Goal: Task Accomplishment & Management: Manage account settings

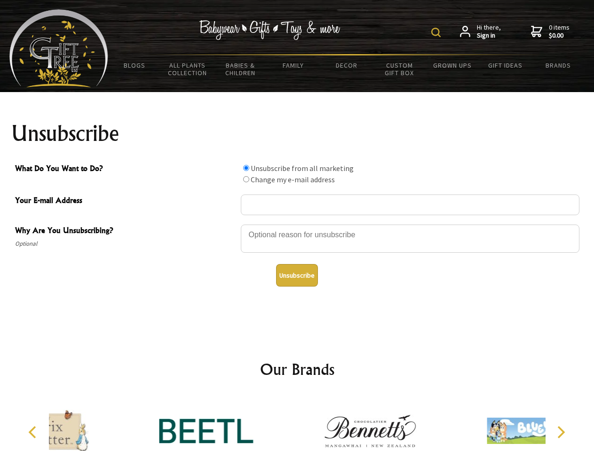
click at [437, 32] on img at bounding box center [435, 32] width 9 height 9
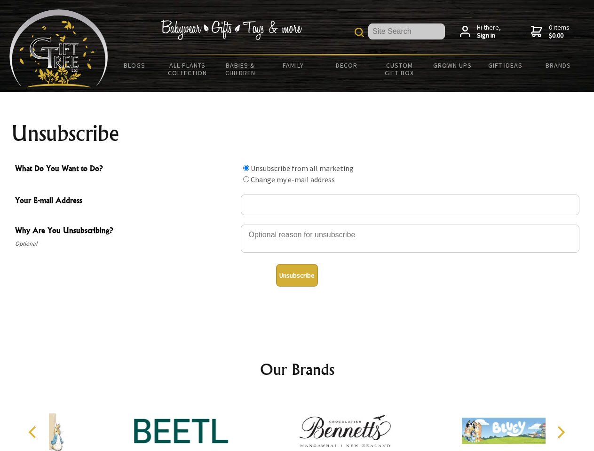
click at [297, 224] on div at bounding box center [410, 240] width 338 height 33
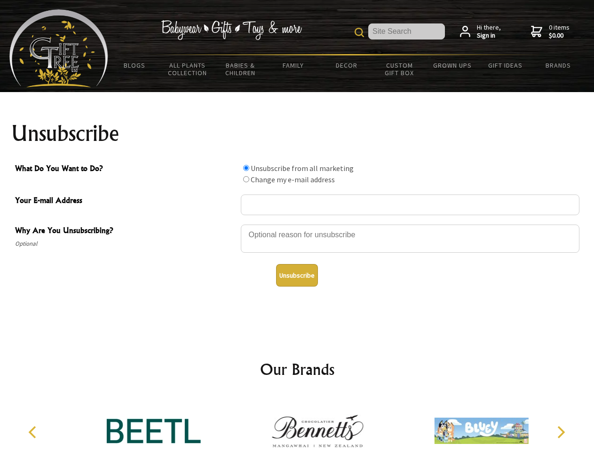
click at [246, 168] on input "What Do You Want to Do?" at bounding box center [246, 168] width 6 height 6
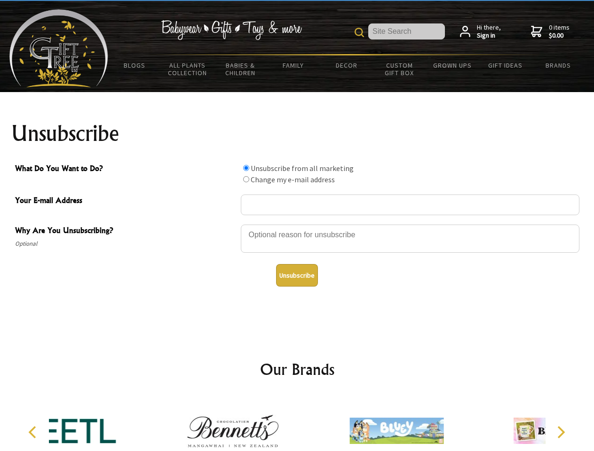
click at [246, 179] on input "What Do You Want to Do?" at bounding box center [246, 179] width 6 height 6
radio input "true"
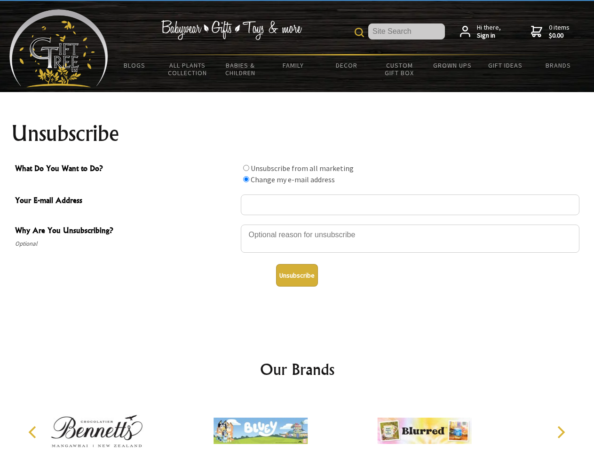
click at [297, 275] on button "Unsubscribe" at bounding box center [297, 275] width 42 height 23
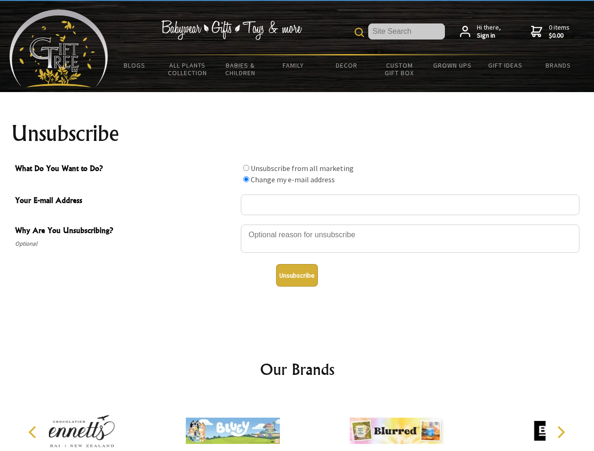
click at [315, 424] on div at bounding box center [397, 432] width 164 height 73
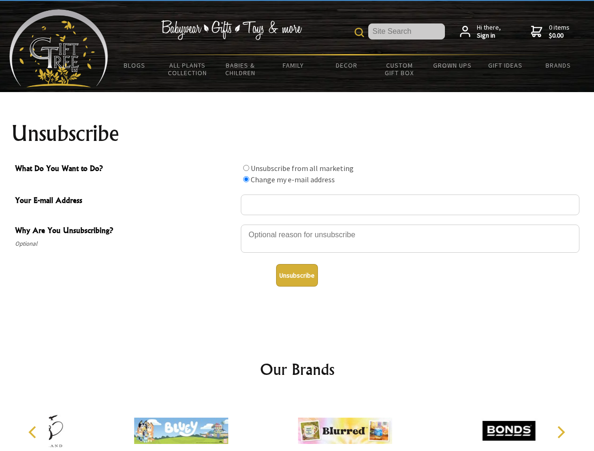
click at [34, 432] on icon "Previous" at bounding box center [33, 432] width 12 height 12
click at [560, 432] on icon "Next" at bounding box center [560, 432] width 12 height 12
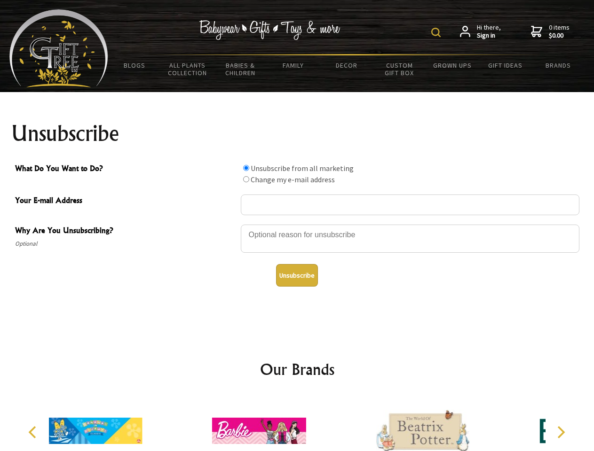
click at [437, 32] on img at bounding box center [435, 32] width 9 height 9
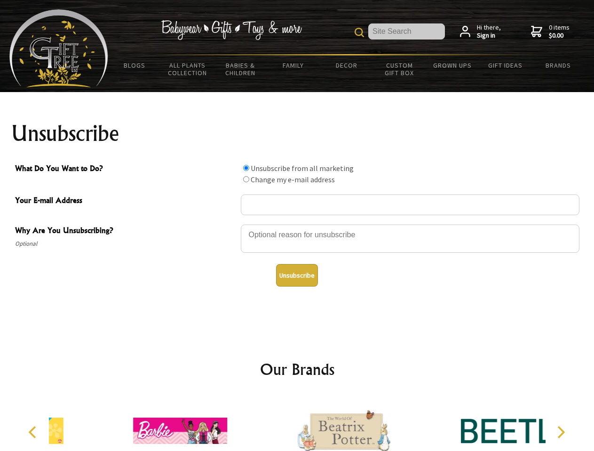
click at [297, 224] on div at bounding box center [410, 240] width 338 height 33
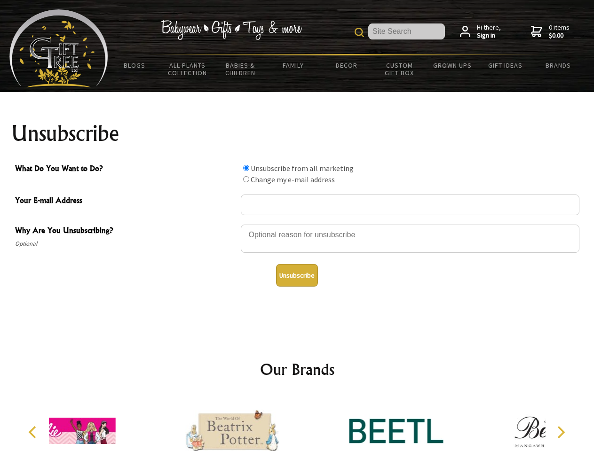
click at [246, 168] on input "What Do You Want to Do?" at bounding box center [246, 168] width 6 height 6
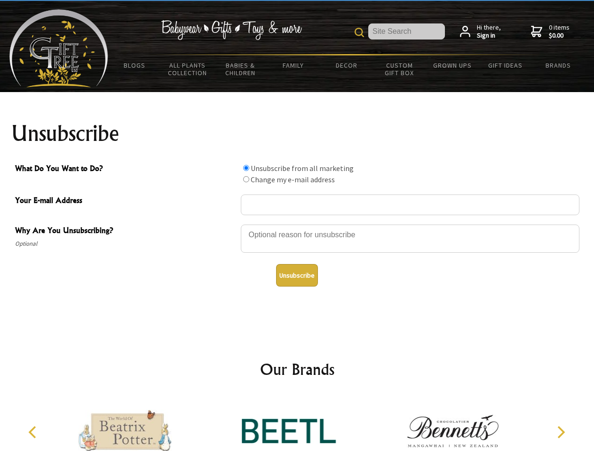
click at [246, 179] on input "What Do You Want to Do?" at bounding box center [246, 179] width 6 height 6
radio input "true"
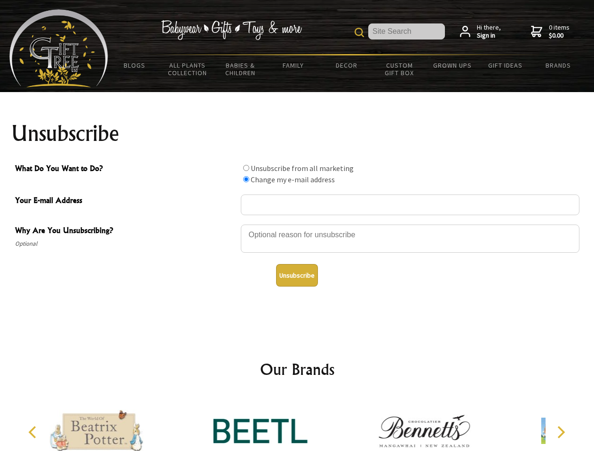
click at [297, 275] on button "Unsubscribe" at bounding box center [297, 275] width 42 height 23
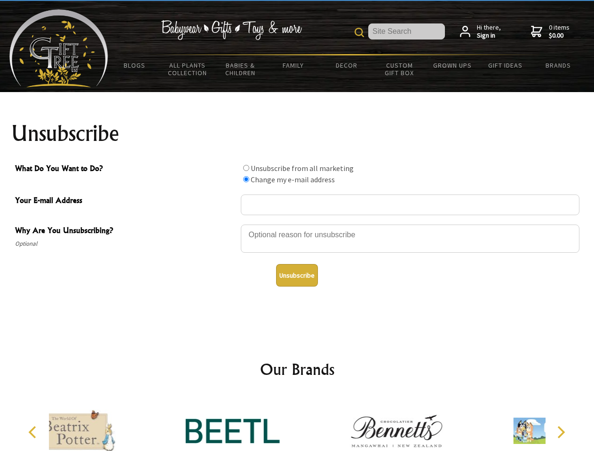
click at [34, 432] on icon "Previous" at bounding box center [33, 432] width 12 height 12
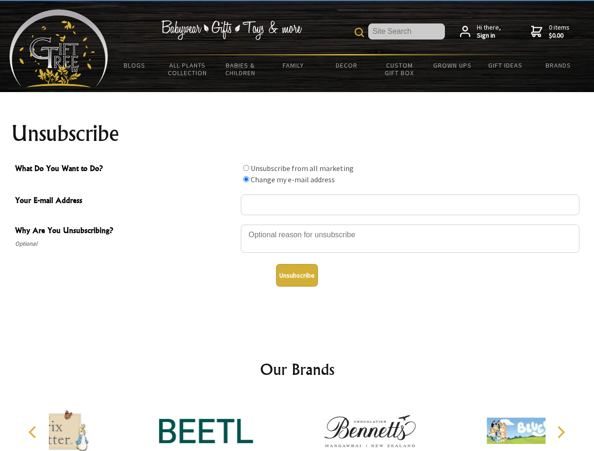
click at [560, 432] on icon "Next" at bounding box center [560, 432] width 12 height 12
